Goal: Transaction & Acquisition: Purchase product/service

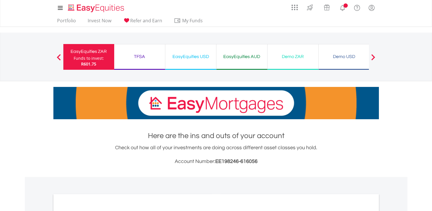
scroll to position [194, 0]
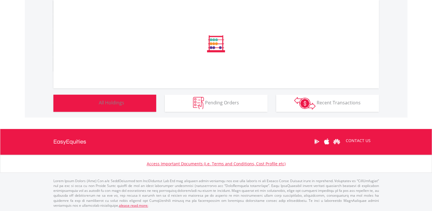
click at [139, 101] on button "Holdings All Holdings" at bounding box center [104, 102] width 103 height 17
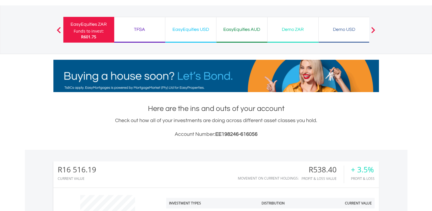
scroll to position [0, 0]
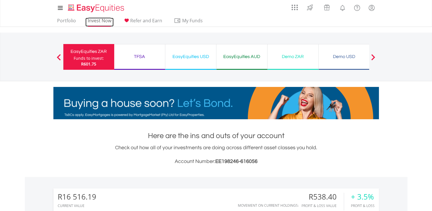
click at [94, 21] on link "Invest Now" at bounding box center [99, 22] width 28 height 9
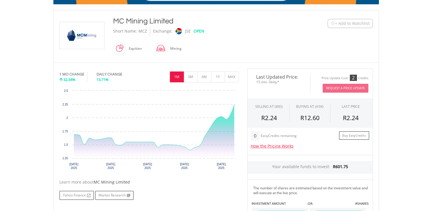
scroll to position [114, 0]
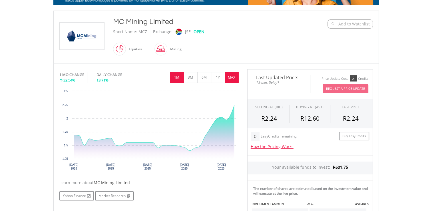
click at [232, 77] on button "MAX" at bounding box center [232, 77] width 14 height 11
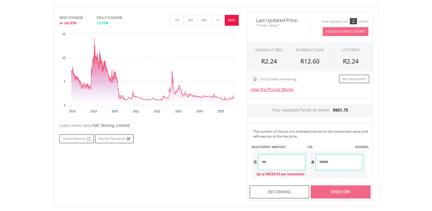
scroll to position [228, 0]
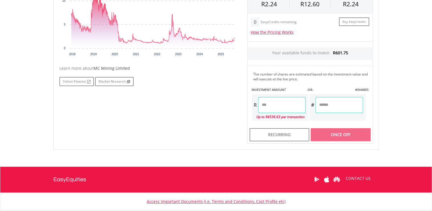
click at [295, 104] on input "number" at bounding box center [281, 105] width 47 height 16
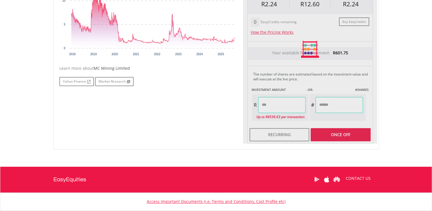
click at [329, 100] on div "Last Updated Price: 15-min. Delay* Price Update Cost: 2 Credits Request A Price…" at bounding box center [310, 49] width 134 height 188
type input "*****"
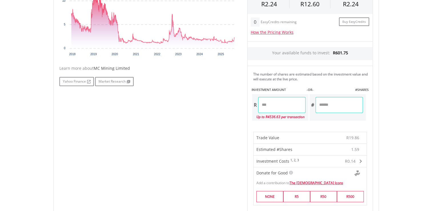
click at [350, 158] on span "R0.14" at bounding box center [350, 160] width 11 height 5
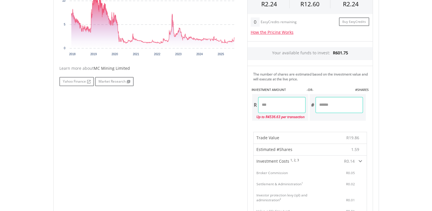
scroll to position [200, 0]
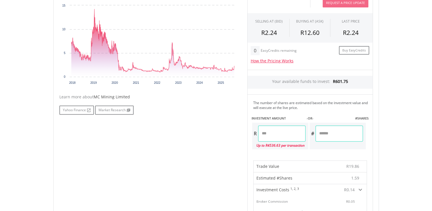
click at [341, 133] on input "******" at bounding box center [338, 133] width 47 height 16
type input "*"
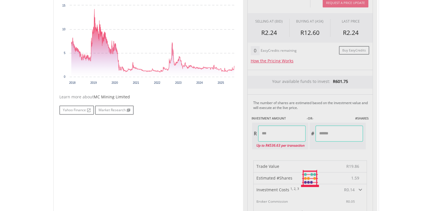
click at [284, 130] on div "Last Updated Price: 15-min. Delay* Price Update Cost: 2 Credits Request A Price…" at bounding box center [310, 178] width 134 height 390
type input "******"
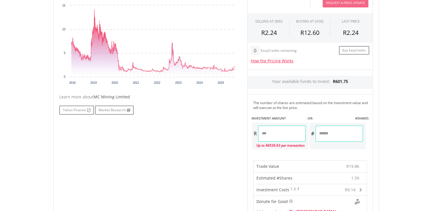
type input "*"
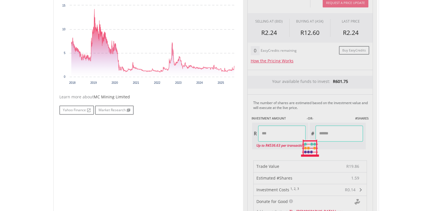
type input "*****"
click at [173, 126] on div "No chart available. MAX CHANGE -68.00% DAILY CHANGE 13.71% 1M 3M 6M 1Y MAX Char…" at bounding box center [216, 147] width 322 height 329
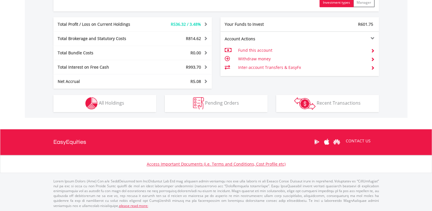
scroll to position [55, 108]
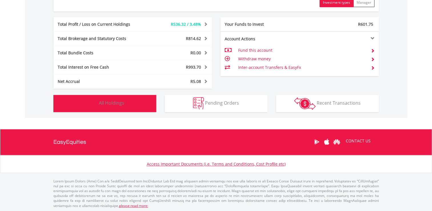
click at [138, 108] on button "Holdings All Holdings" at bounding box center [104, 103] width 103 height 17
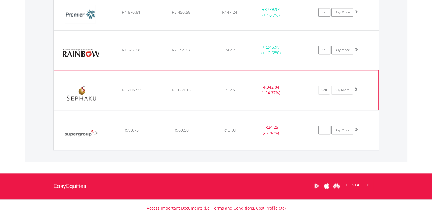
scroll to position [508, 0]
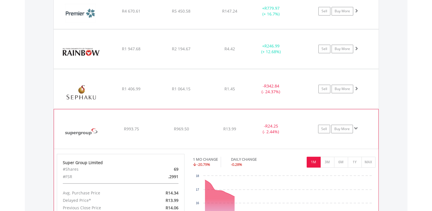
scroll to position [565, 0]
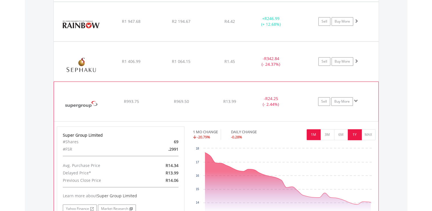
click at [352, 137] on button "1Y" at bounding box center [355, 134] width 14 height 11
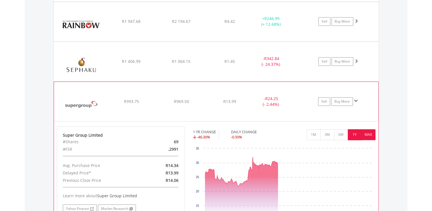
click at [364, 134] on button "MAX" at bounding box center [368, 134] width 14 height 11
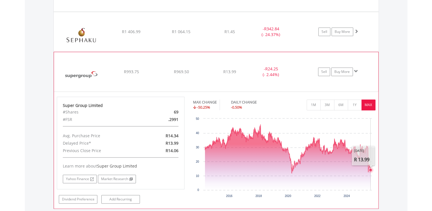
scroll to position [594, 0]
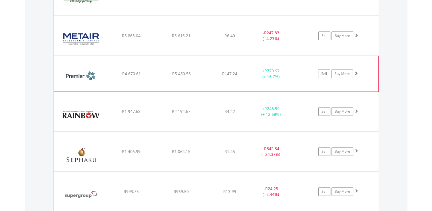
scroll to position [466, 0]
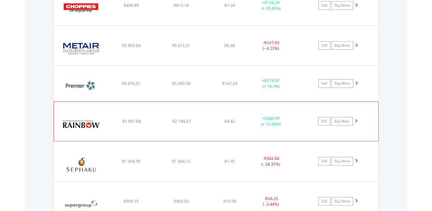
click at [356, 118] on span at bounding box center [356, 120] width 4 height 4
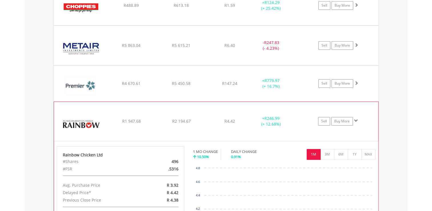
scroll to position [523, 0]
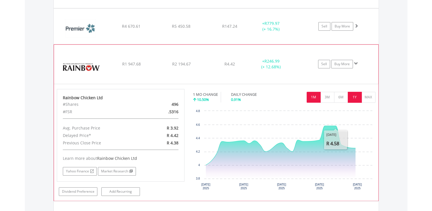
click at [350, 98] on button "1Y" at bounding box center [355, 97] width 14 height 11
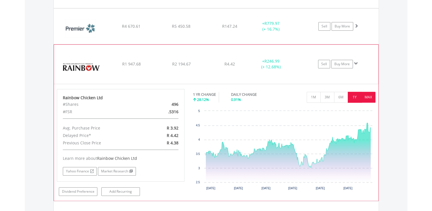
click at [366, 99] on button "MAX" at bounding box center [368, 97] width 14 height 11
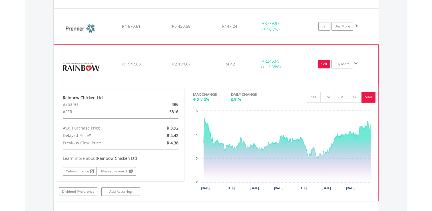
drag, startPoint x: 323, startPoint y: 59, endPoint x: 323, endPoint y: 66, distance: 7.4
click at [323, 66] on link "Sell" at bounding box center [324, 64] width 12 height 9
click at [337, 67] on link "Buy More" at bounding box center [342, 64] width 22 height 9
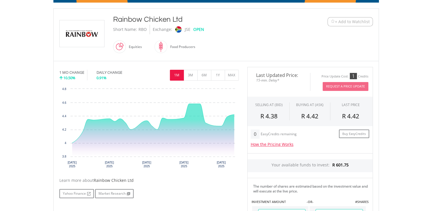
scroll to position [86, 0]
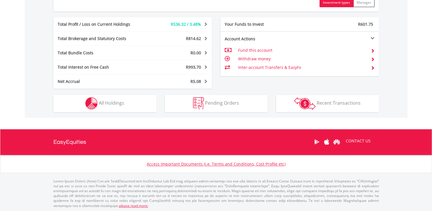
scroll to position [55, 108]
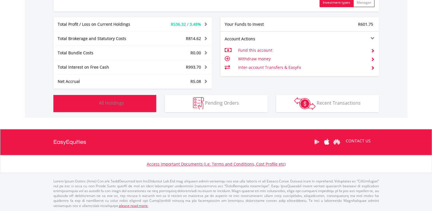
click at [114, 100] on span "All Holdings" at bounding box center [111, 103] width 25 height 6
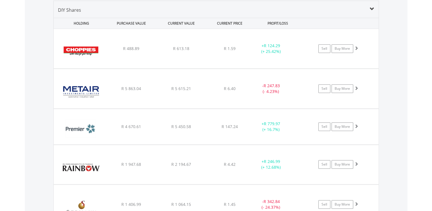
scroll to position [508, 0]
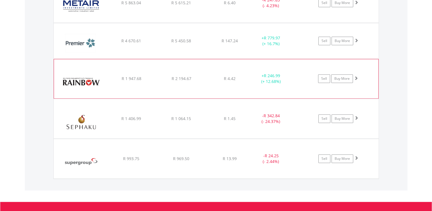
click at [357, 78] on span at bounding box center [356, 78] width 4 height 4
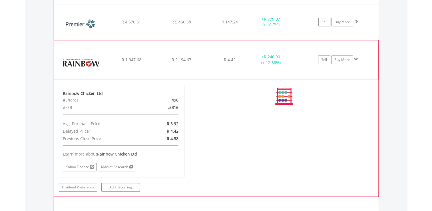
scroll to position [537, 0]
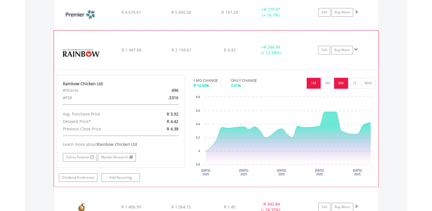
click at [343, 79] on button "6M" at bounding box center [341, 83] width 14 height 11
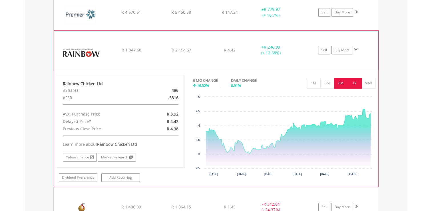
click at [349, 80] on button "1Y" at bounding box center [355, 83] width 14 height 11
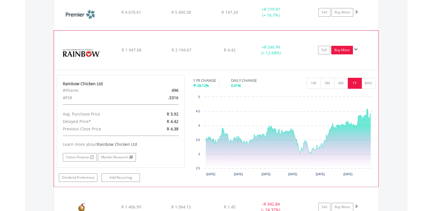
click at [339, 51] on link "Buy More" at bounding box center [342, 50] width 22 height 9
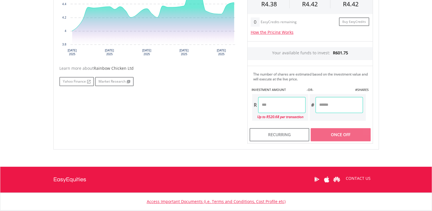
scroll to position [265, 0]
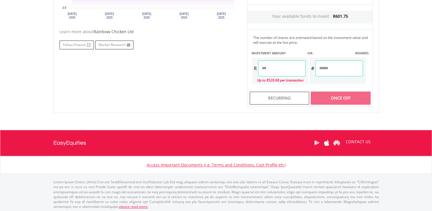
click at [266, 72] on input "number" at bounding box center [281, 68] width 47 height 16
type input "*"
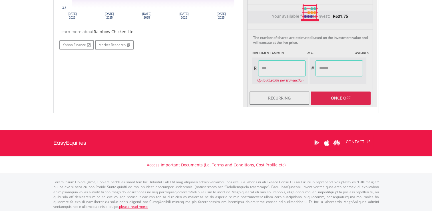
click at [335, 67] on div "Last Updated Price: 15-min. Delay* Price Update Cost: 1 Credits Request A Price…" at bounding box center [310, 12] width 134 height 188
type input "******"
type input "*******"
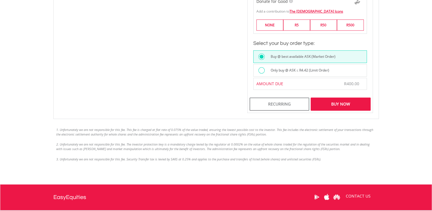
scroll to position [408, 0]
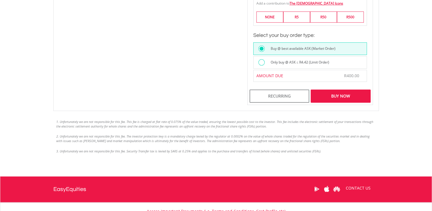
click at [331, 98] on div "Buy Now" at bounding box center [341, 95] width 60 height 13
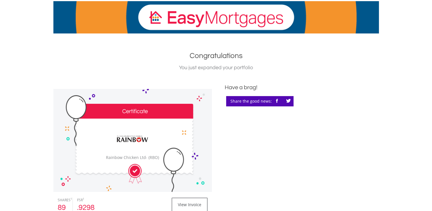
scroll to position [171, 0]
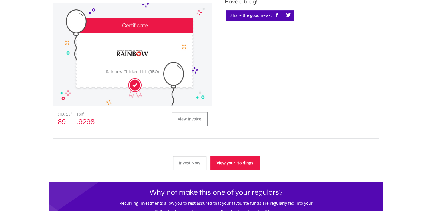
click at [215, 162] on link "View your Holdings" at bounding box center [234, 163] width 49 height 14
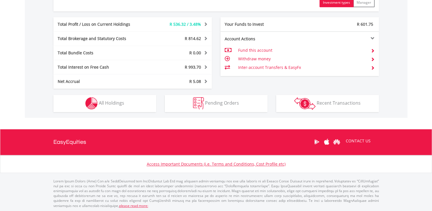
scroll to position [55, 108]
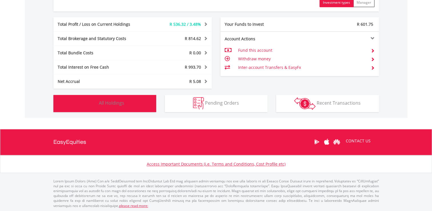
click at [141, 102] on button "Holdings All Holdings" at bounding box center [104, 103] width 103 height 17
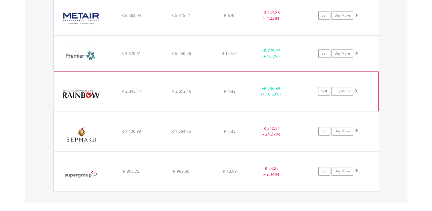
scroll to position [508, 0]
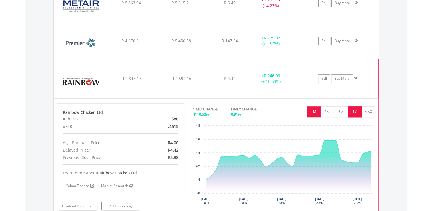
click at [354, 109] on button "1Y" at bounding box center [355, 111] width 14 height 11
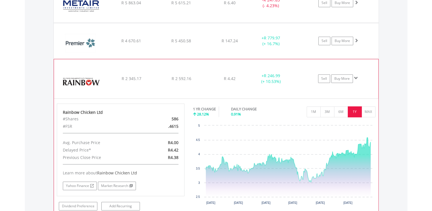
click at [357, 78] on span at bounding box center [356, 78] width 4 height 4
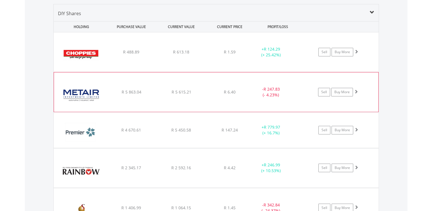
scroll to position [423, 0]
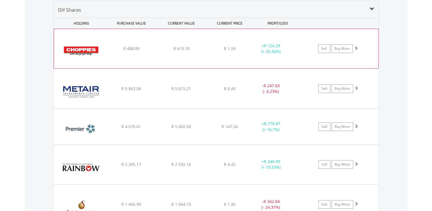
click at [356, 47] on span at bounding box center [356, 48] width 4 height 4
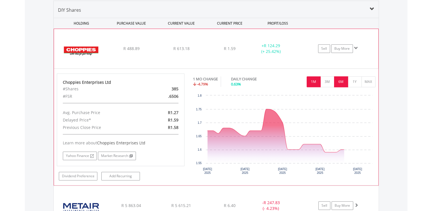
click at [345, 82] on button "6M" at bounding box center [341, 81] width 14 height 11
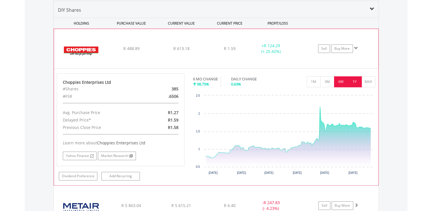
click at [351, 82] on button "1Y" at bounding box center [355, 81] width 14 height 11
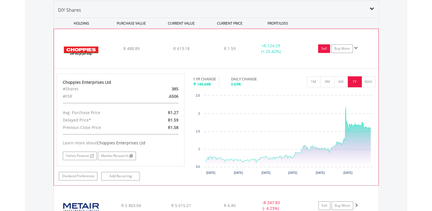
click at [326, 50] on link "Sell" at bounding box center [324, 48] width 12 height 9
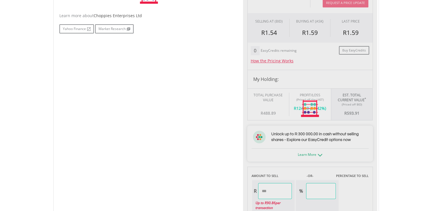
scroll to position [233, 0]
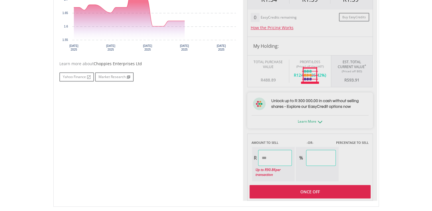
type input "******"
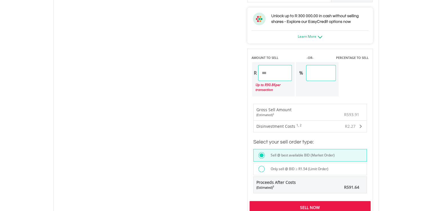
scroll to position [319, 0]
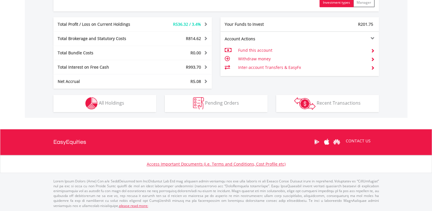
scroll to position [55, 108]
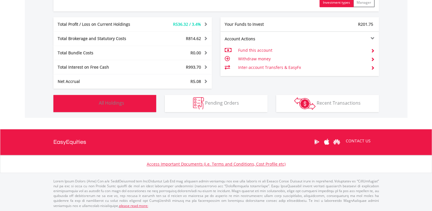
click at [142, 102] on button "Holdings All Holdings" at bounding box center [104, 103] width 103 height 17
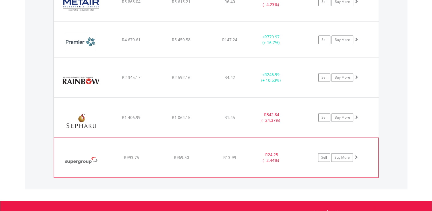
scroll to position [508, 0]
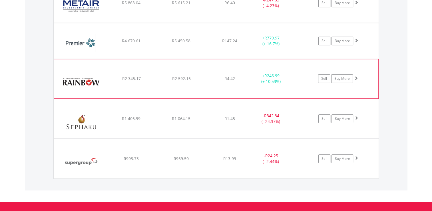
click at [357, 78] on span at bounding box center [356, 78] width 4 height 4
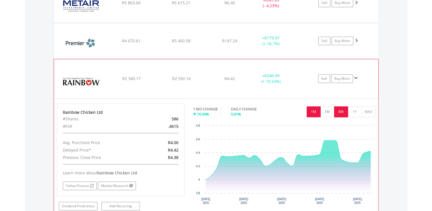
click at [335, 114] on button "6M" at bounding box center [341, 111] width 14 height 11
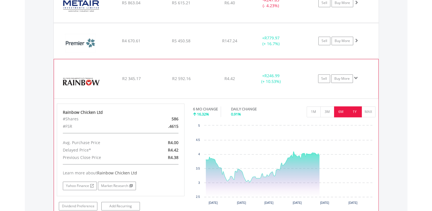
click at [352, 111] on button "1Y" at bounding box center [355, 111] width 14 height 11
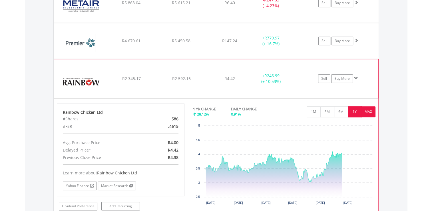
click at [362, 111] on button "MAX" at bounding box center [368, 111] width 14 height 11
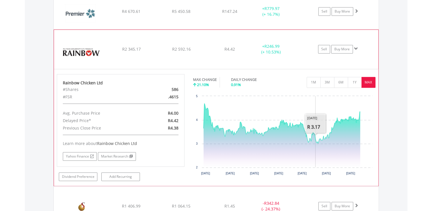
scroll to position [565, 0]
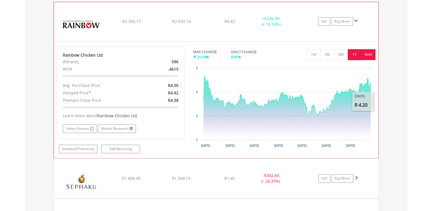
click at [354, 57] on button "1Y" at bounding box center [355, 54] width 14 height 11
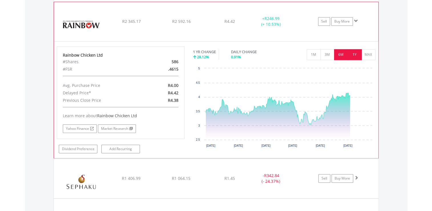
click at [343, 56] on button "6M" at bounding box center [341, 54] width 14 height 11
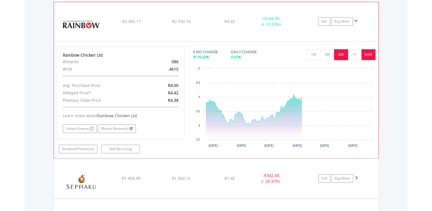
click at [362, 54] on button "MAX" at bounding box center [368, 54] width 14 height 11
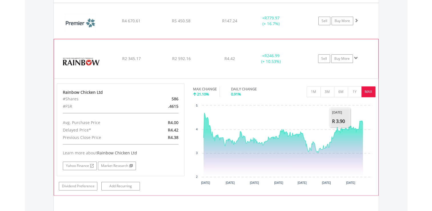
scroll to position [508, 0]
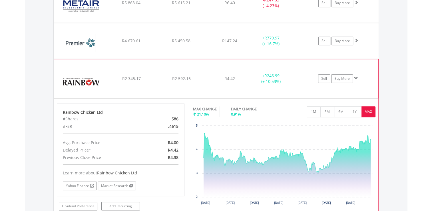
click at [356, 78] on span at bounding box center [356, 78] width 4 height 4
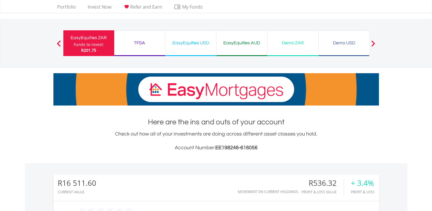
scroll to position [0, 0]
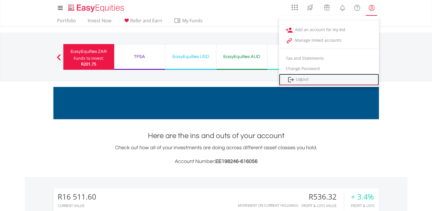
click at [328, 82] on link "Logout" at bounding box center [329, 80] width 100 height 12
